Goal: Transaction & Acquisition: Purchase product/service

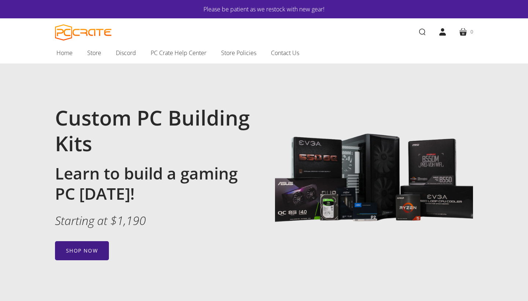
click at [89, 251] on link "Shop now" at bounding box center [82, 250] width 54 height 19
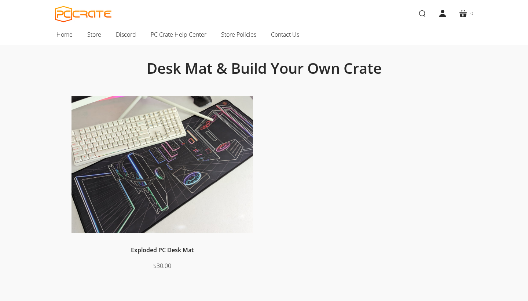
scroll to position [48, 0]
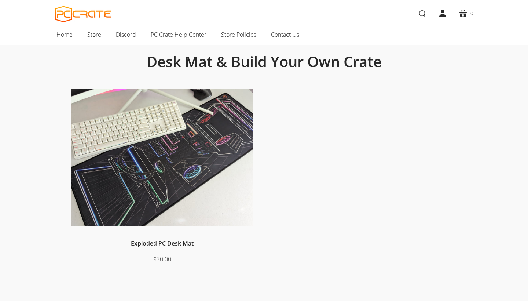
click at [148, 168] on img at bounding box center [161, 157] width 181 height 137
click at [100, 34] on span "Store" at bounding box center [94, 35] width 14 height 10
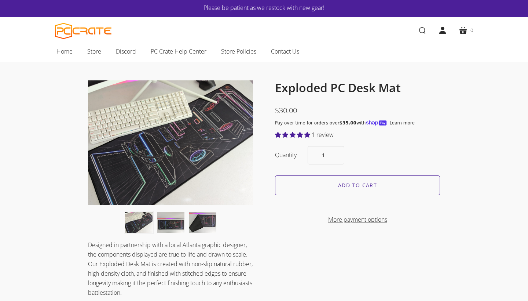
scroll to position [2, 0]
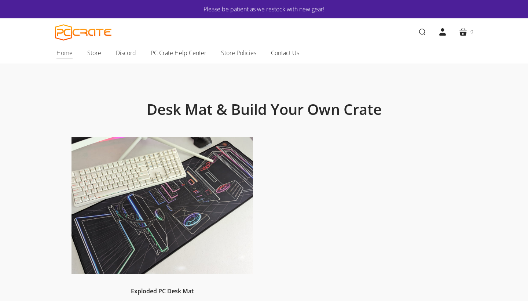
click at [70, 49] on span "Home" at bounding box center [64, 53] width 16 height 10
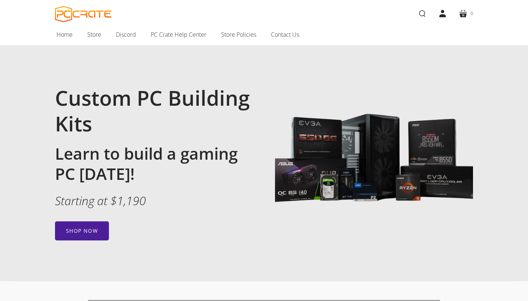
scroll to position [18, 0]
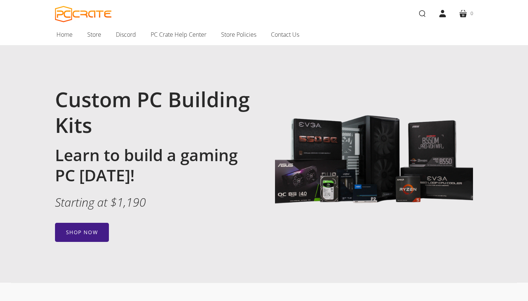
click at [83, 235] on link "Shop now" at bounding box center [82, 231] width 54 height 19
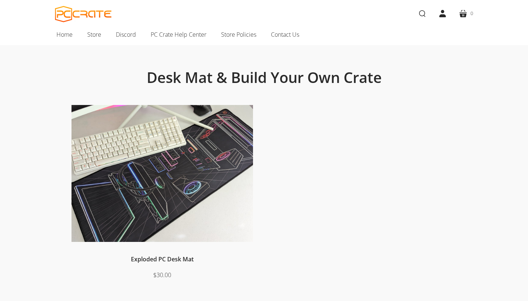
scroll to position [35, 0]
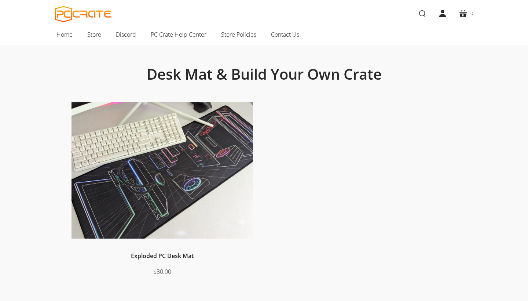
click at [192, 192] on img at bounding box center [161, 170] width 181 height 137
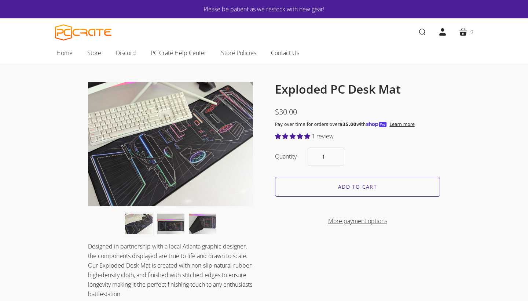
click at [298, 184] on input "Add to cart" at bounding box center [357, 187] width 165 height 20
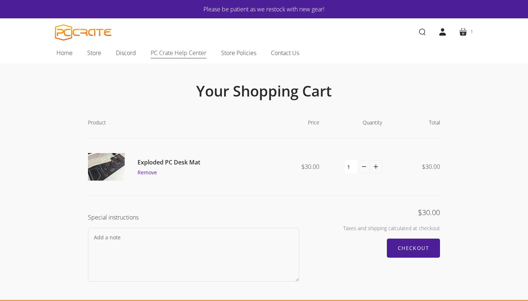
click at [169, 53] on span "PC Crate Help Center" at bounding box center [179, 53] width 56 height 10
